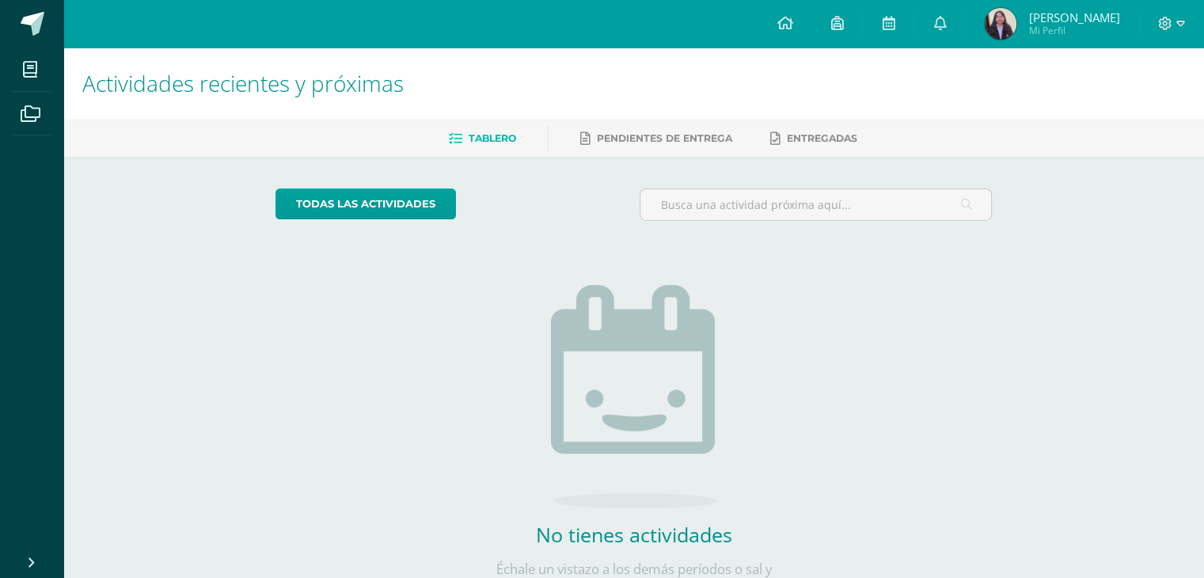
click at [426, 410] on div "todas las Actividades No tienes actividades Échale un vistazo a los demás perío…" at bounding box center [634, 401] width 780 height 489
click at [785, 29] on icon at bounding box center [784, 23] width 16 height 14
click at [792, 29] on icon at bounding box center [784, 23] width 16 height 14
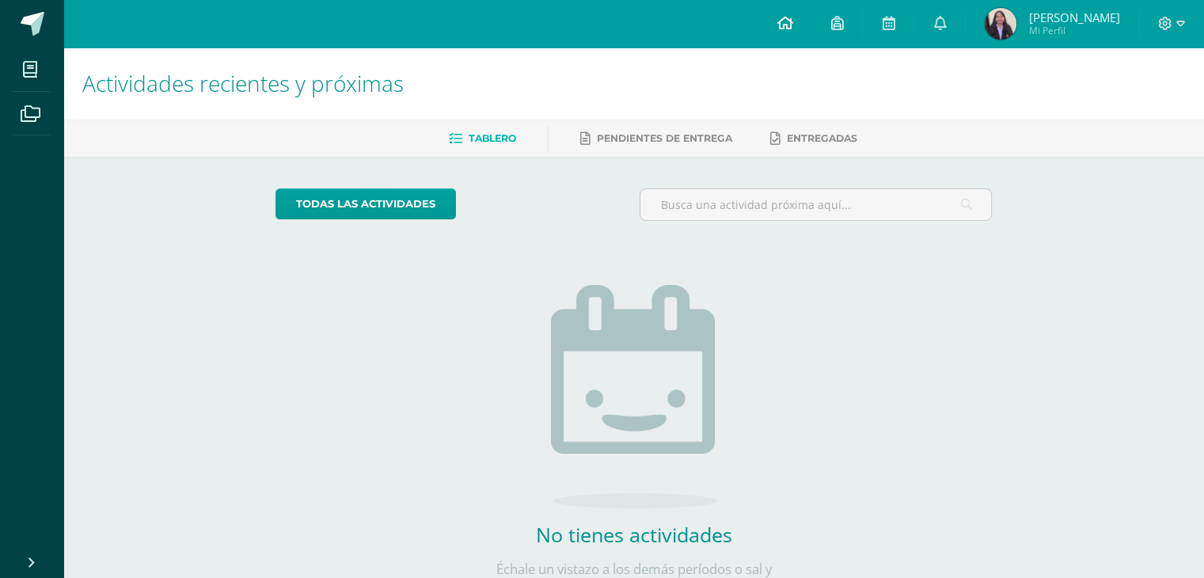
click at [792, 29] on icon at bounding box center [784, 23] width 16 height 14
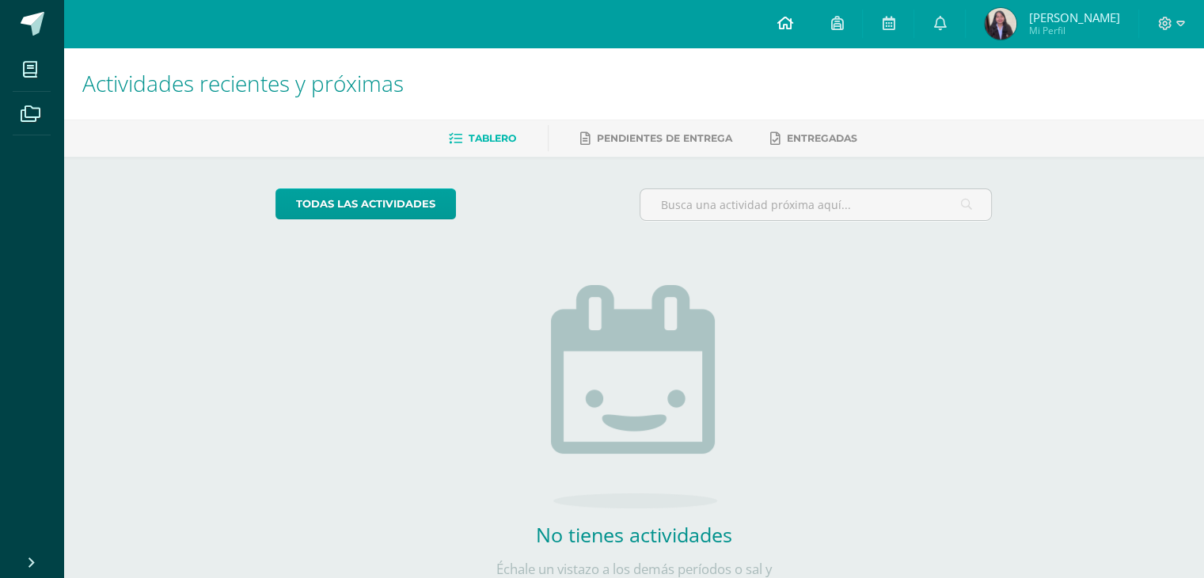
click at [792, 29] on icon at bounding box center [784, 23] width 16 height 14
click at [795, 32] on link at bounding box center [784, 23] width 54 height 47
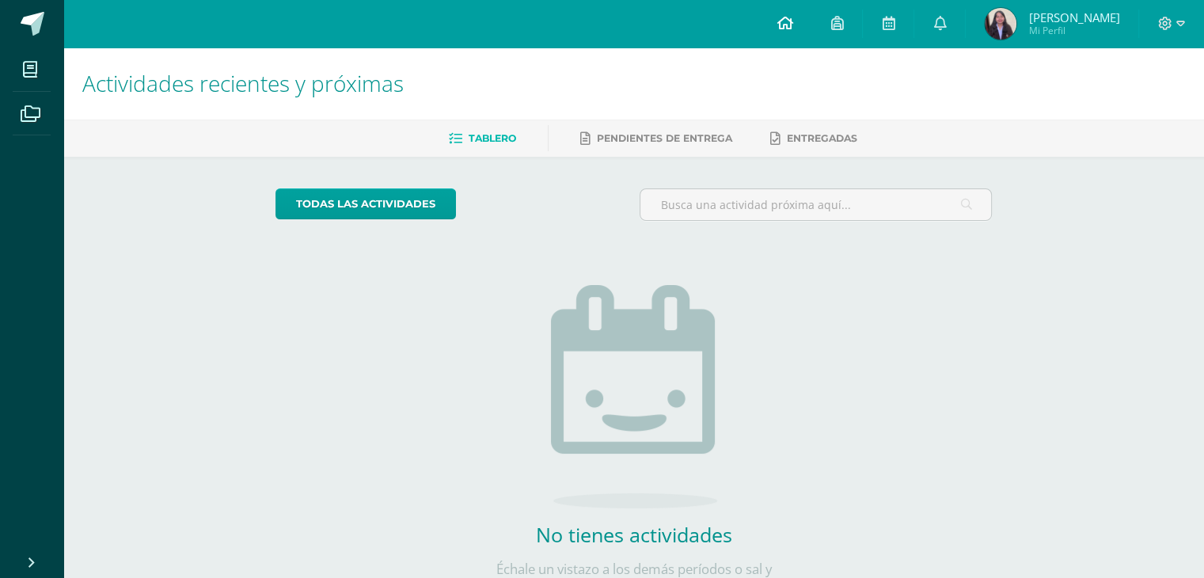
click at [795, 32] on link at bounding box center [784, 23] width 54 height 47
click at [703, 241] on div "No tienes actividades Échale un vistazo a los demás períodos o sal y disfruta d…" at bounding box center [634, 414] width 317 height 362
click at [788, 28] on icon at bounding box center [784, 23] width 16 height 14
